Goal: Information Seeking & Learning: Understand process/instructions

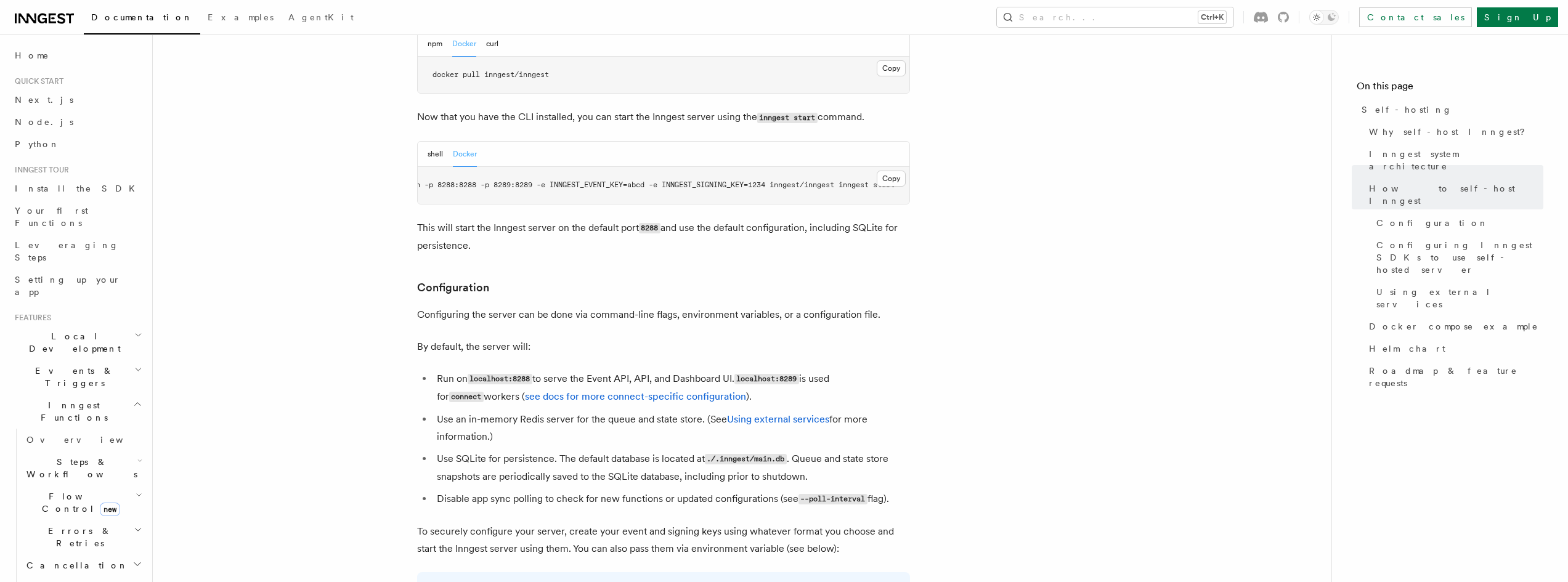
scroll to position [0, 70]
click at [801, 226] on p "This will start the Inngest server on the default port 8288 and use the default…" at bounding box center [663, 237] width 493 height 35
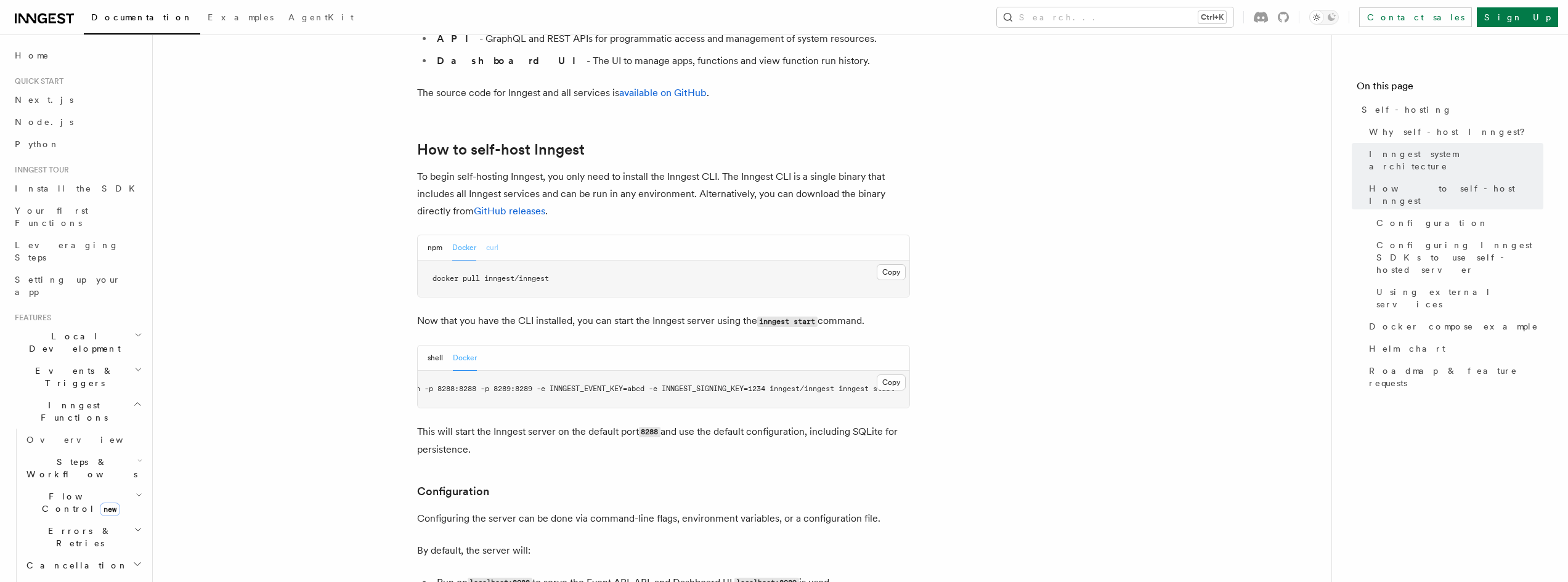
click at [497, 235] on button "curl" at bounding box center [492, 248] width 12 height 26
click at [472, 235] on button "Docker" at bounding box center [463, 248] width 24 height 26
click at [447, 235] on div "npm Docker curl" at bounding box center [463, 248] width 71 height 26
click at [441, 235] on button "npm" at bounding box center [435, 248] width 15 height 26
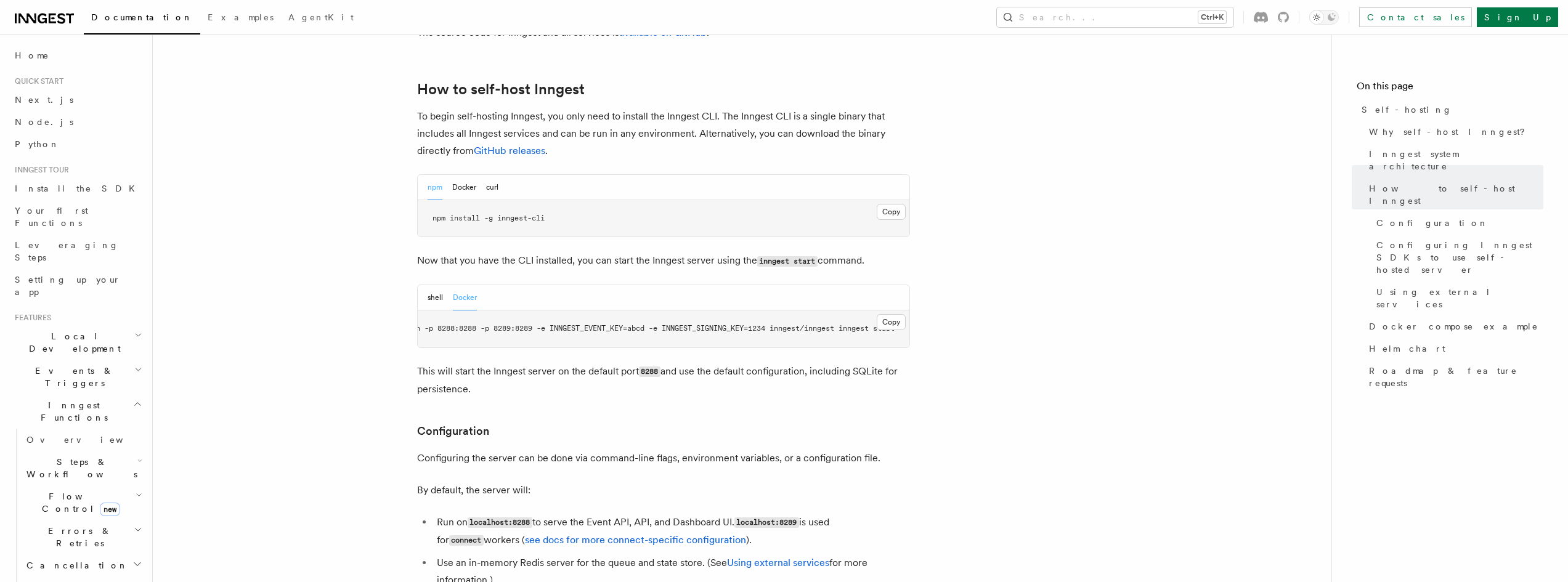
scroll to position [1211, 0]
click at [430, 285] on button "shell" at bounding box center [435, 297] width 16 height 26
click at [456, 285] on button "Docker" at bounding box center [464, 297] width 24 height 26
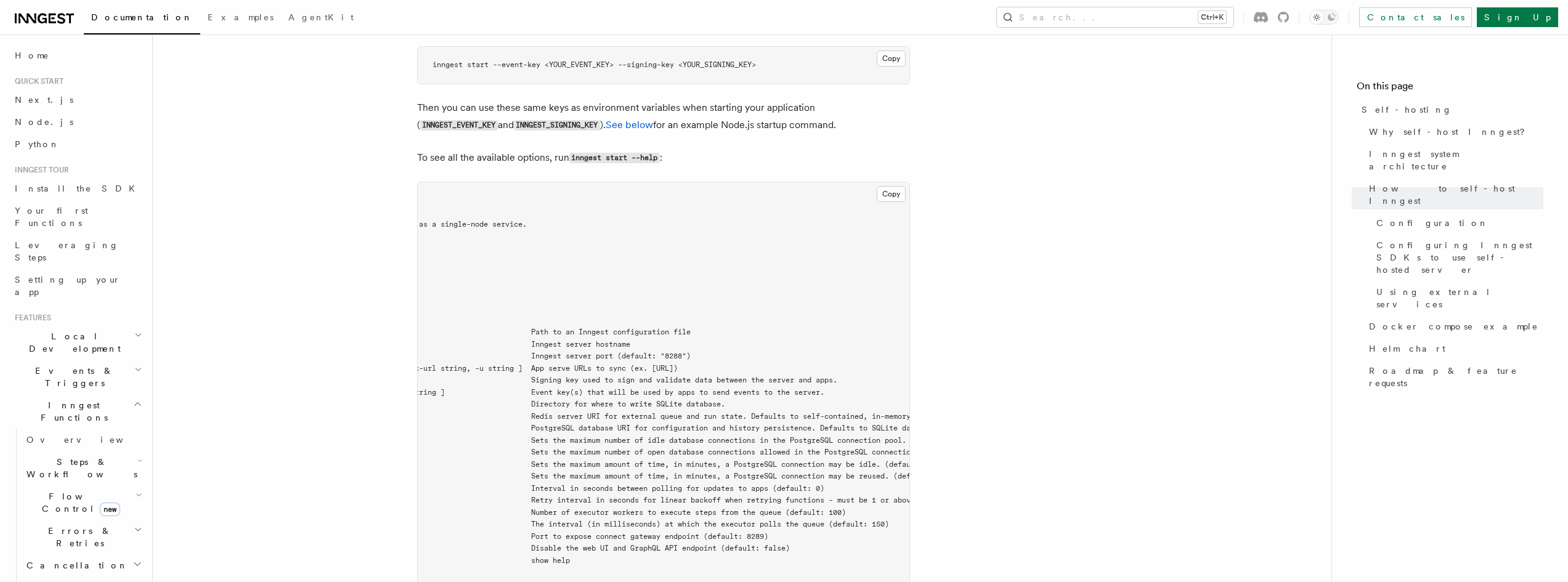
scroll to position [0, 185]
